Goal: Task Accomplishment & Management: Complete application form

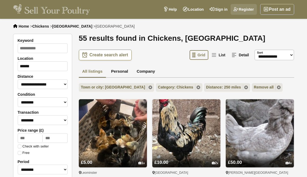
click at [243, 9] on link "Register" at bounding box center [243, 9] width 26 height 11
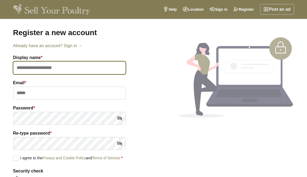
click at [31, 68] on input "text" at bounding box center [69, 67] width 113 height 13
type input "*********"
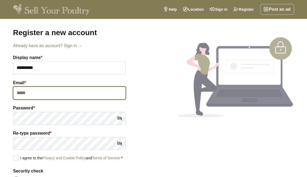
click at [20, 95] on input "email" at bounding box center [69, 93] width 113 height 13
type input "**********"
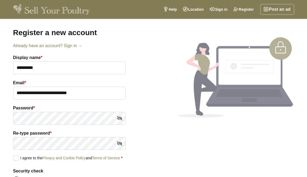
click at [15, 158] on label "I agree to the Privacy and Cookie Policy and Terms of Service *" at bounding box center [67, 157] width 109 height 5
click at [118, 118] on icon at bounding box center [119, 118] width 5 height 8
click at [120, 144] on icon at bounding box center [119, 143] width 5 height 8
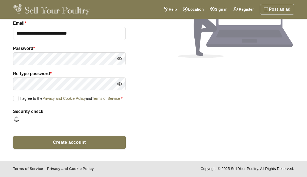
scroll to position [64, 0]
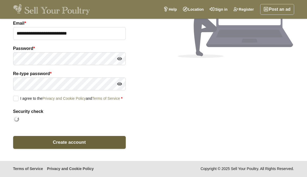
click at [72, 142] on span "Create account" at bounding box center [69, 142] width 33 height 5
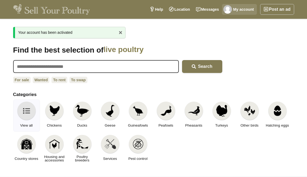
click at [240, 9] on link "My account" at bounding box center [239, 9] width 35 height 11
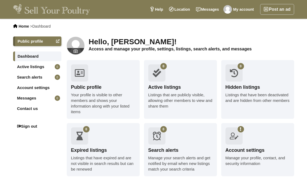
click at [46, 10] on img at bounding box center [51, 9] width 77 height 11
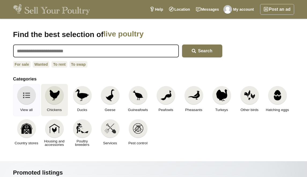
click at [54, 94] on img at bounding box center [55, 95] width 12 height 12
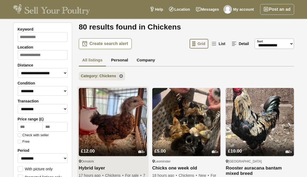
scroll to position [44, 0]
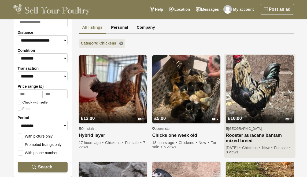
click at [245, 105] on img at bounding box center [260, 89] width 68 height 68
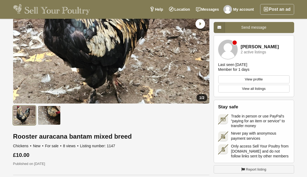
scroll to position [90, 0]
click at [47, 115] on img at bounding box center [49, 114] width 23 height 19
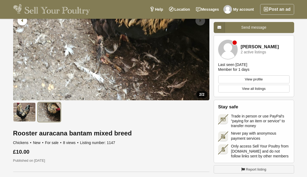
scroll to position [0, 0]
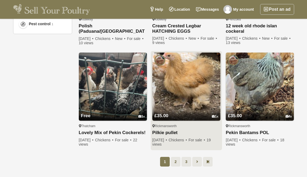
scroll to position [369, 0]
